Goal: Find contact information: Find contact information

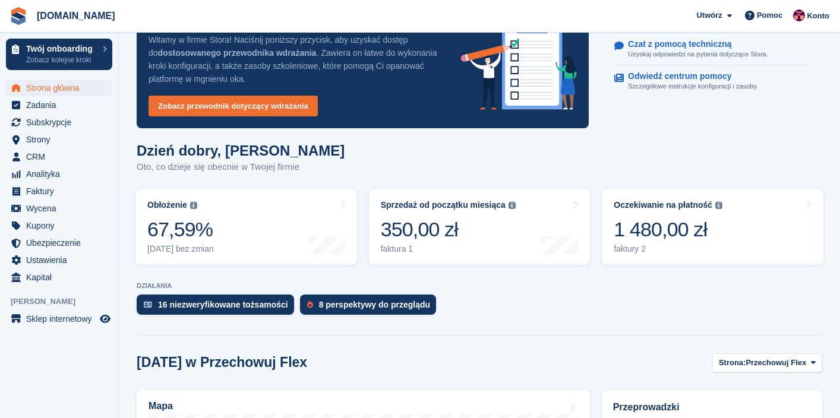
scroll to position [44, 0]
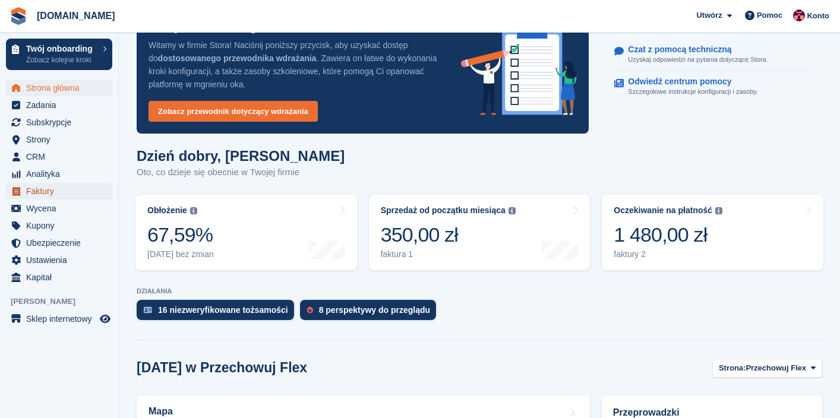
click at [53, 190] on span "Faktury" at bounding box center [61, 191] width 71 height 17
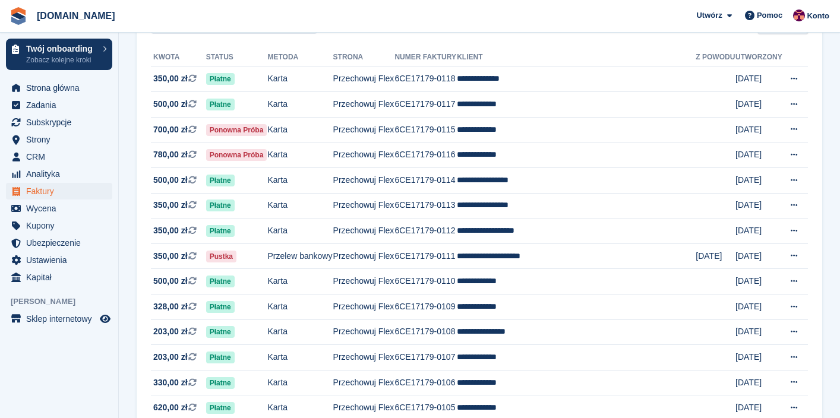
scroll to position [130, 0]
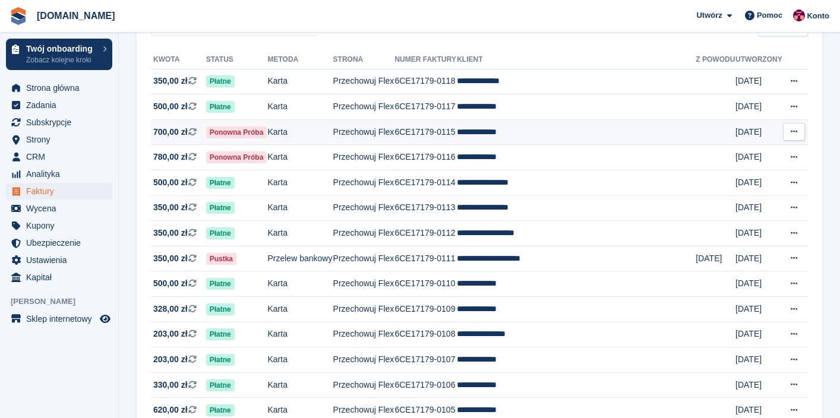
click at [468, 145] on td "**********" at bounding box center [576, 132] width 239 height 26
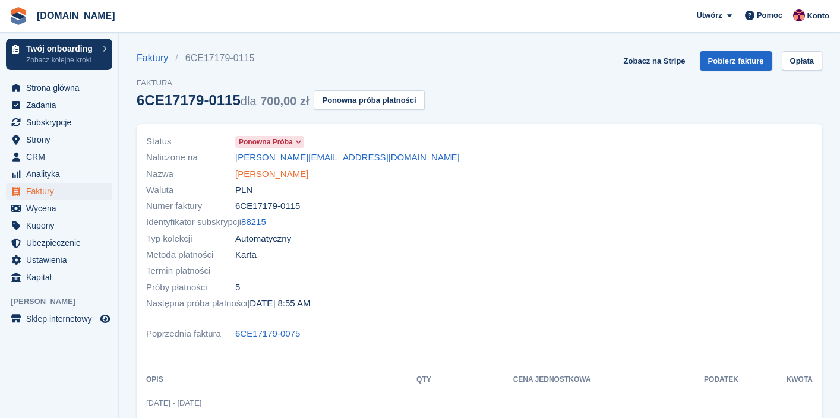
click at [279, 173] on link "Kinga Świątek" at bounding box center [271, 175] width 73 height 14
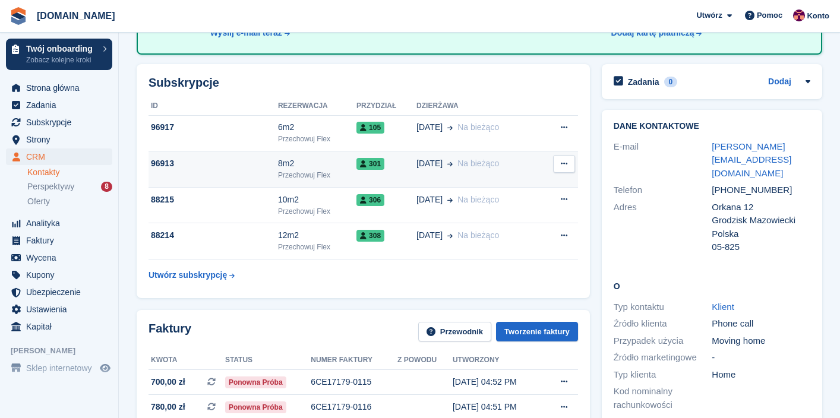
scroll to position [149, 0]
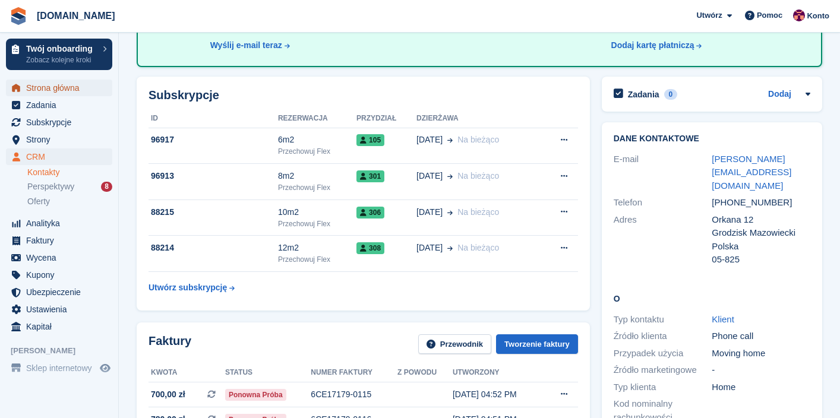
click at [75, 88] on span "Strona główna" at bounding box center [61, 88] width 71 height 17
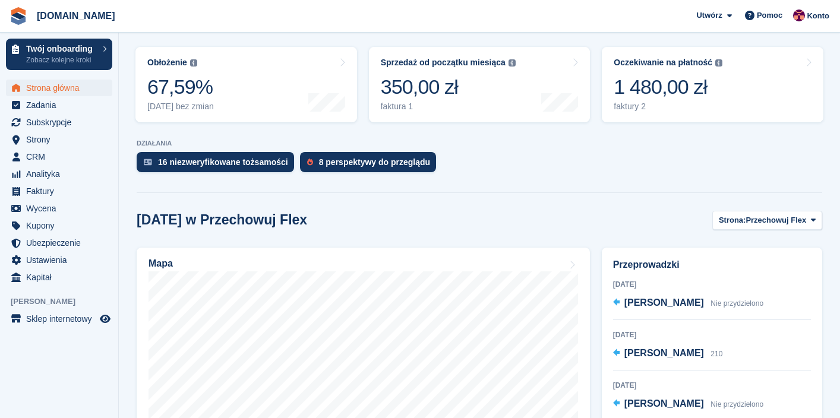
scroll to position [374, 0]
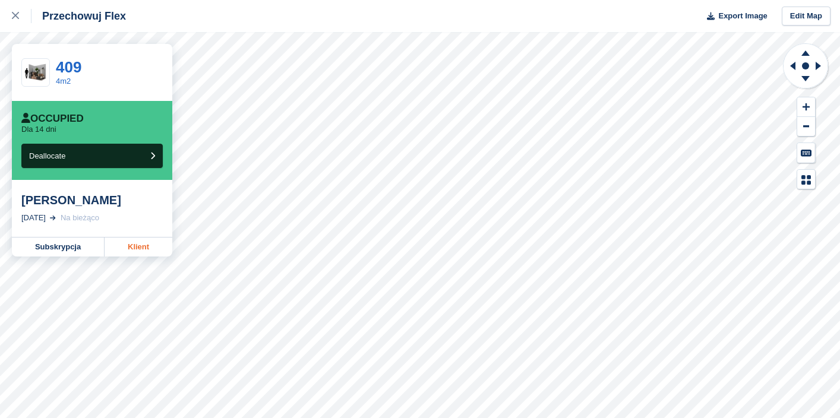
click at [132, 251] on link "Klient" at bounding box center [139, 247] width 68 height 19
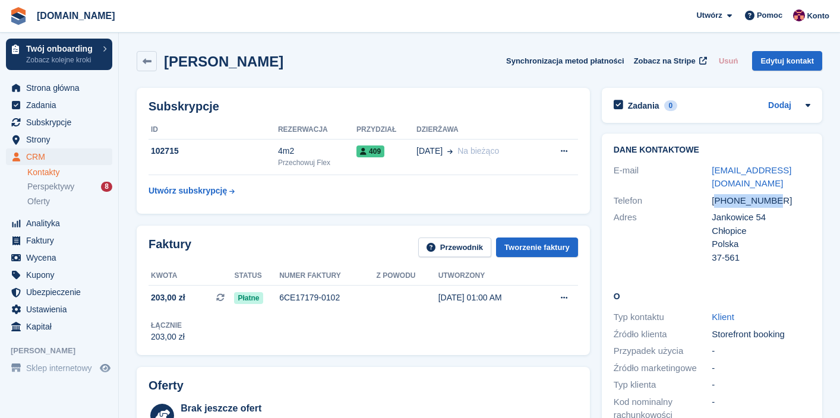
drag, startPoint x: 720, startPoint y: 201, endPoint x: 808, endPoint y: 201, distance: 88.5
click at [809, 201] on div "[PHONE_NUMBER]" at bounding box center [761, 201] width 99 height 14
copy div "48452536423"
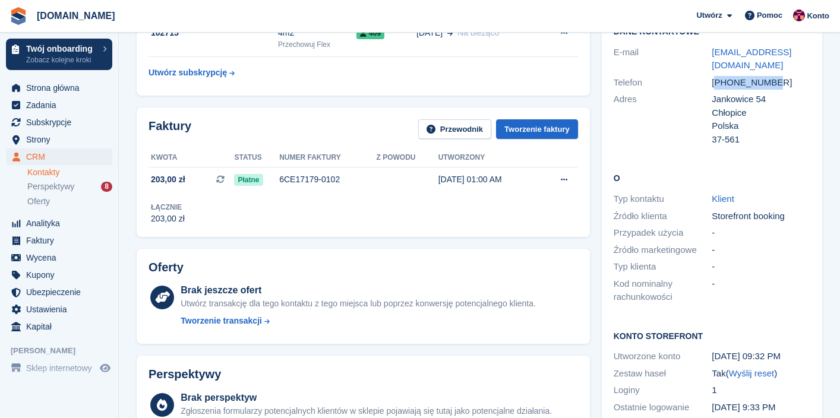
scroll to position [114, 0]
